Goal: Information Seeking & Learning: Learn about a topic

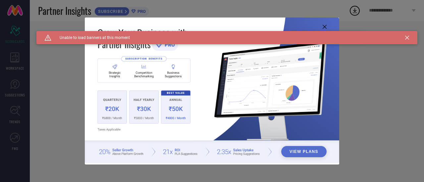
type input "All"
click at [405, 36] on icon at bounding box center [407, 38] width 4 height 4
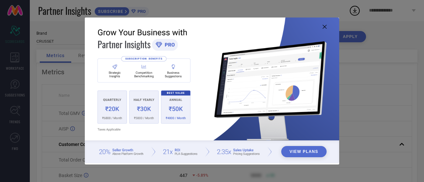
click at [323, 26] on icon at bounding box center [325, 27] width 4 height 4
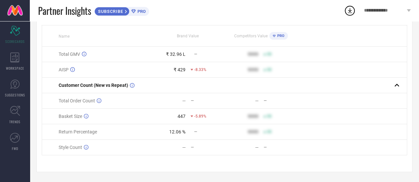
scroll to position [27, 0]
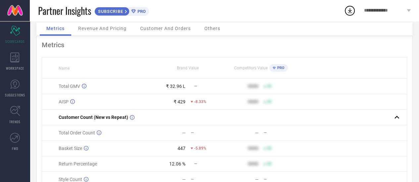
click at [102, 31] on span "Revenue And Pricing" at bounding box center [102, 28] width 48 height 5
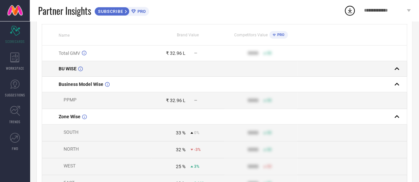
scroll to position [0, 0]
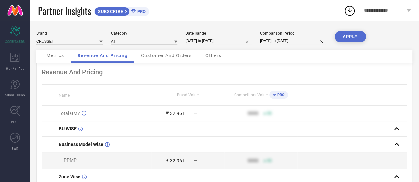
click at [159, 60] on div "Customer And Orders" at bounding box center [166, 56] width 64 height 13
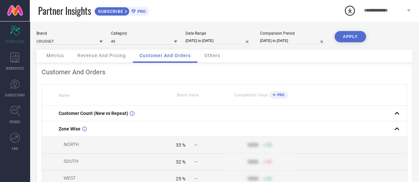
click at [216, 53] on div "Others" at bounding box center [212, 56] width 29 height 13
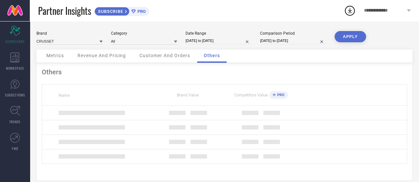
scroll to position [9, 0]
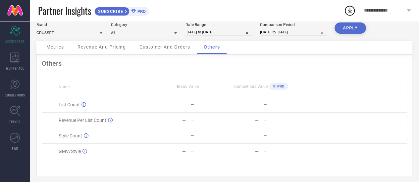
click at [173, 45] on span "Customer And Orders" at bounding box center [164, 46] width 51 height 5
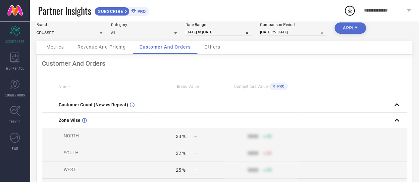
click at [102, 44] on div "Revenue And Pricing" at bounding box center [102, 47] width 62 height 13
